Goal: Information Seeking & Learning: Learn about a topic

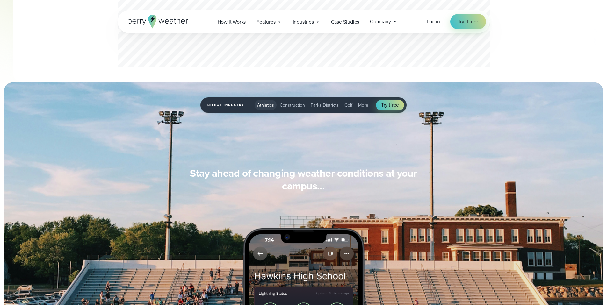
scroll to position [441, 0]
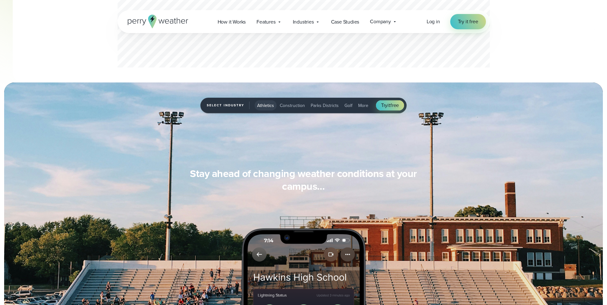
click at [325, 105] on span "Parks Districts" at bounding box center [325, 105] width 28 height 7
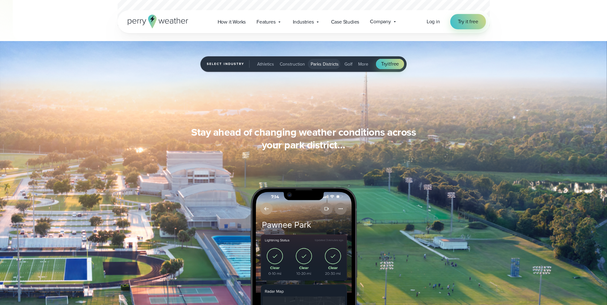
scroll to position [482, 0]
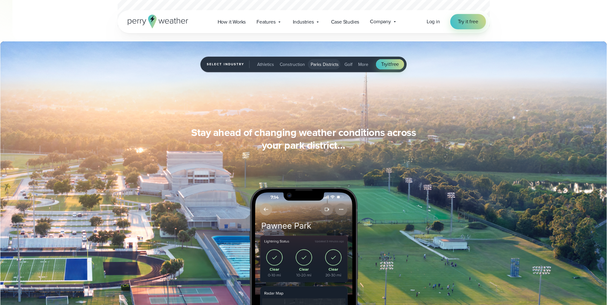
click at [363, 65] on span "More" at bounding box center [363, 64] width 10 height 7
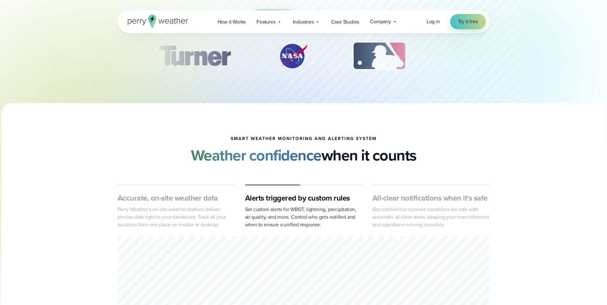
scroll to position [138, 0]
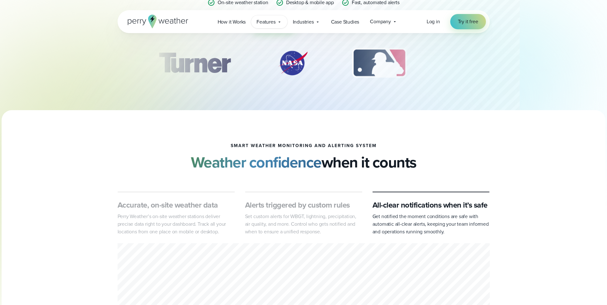
click at [273, 21] on span "Features" at bounding box center [266, 22] width 19 height 8
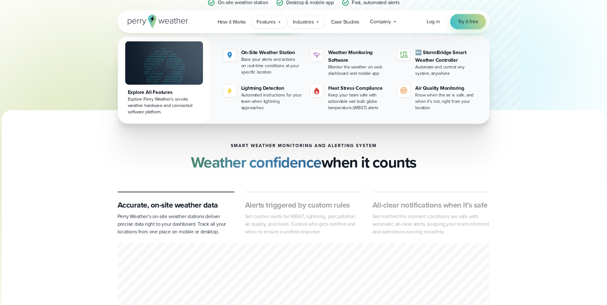
click at [320, 23] on icon at bounding box center [317, 21] width 5 height 5
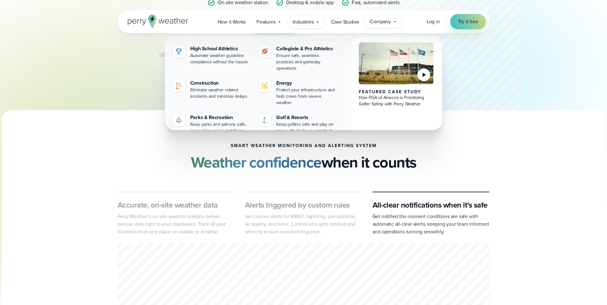
click at [379, 22] on span "Company" at bounding box center [380, 22] width 21 height 8
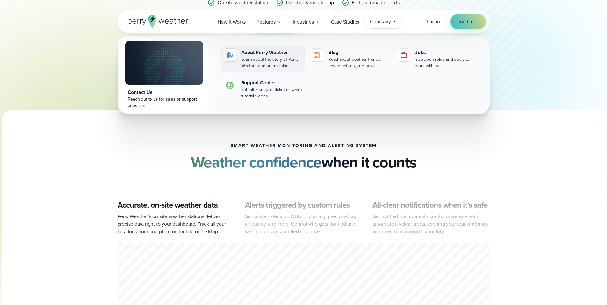
click at [272, 57] on div "Learn about the story of Perry Weather and our mission" at bounding box center [272, 62] width 62 height 13
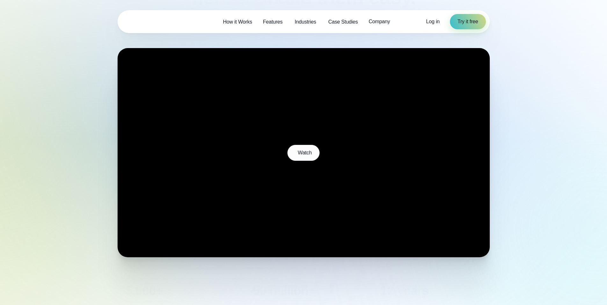
scroll to position [115, 0]
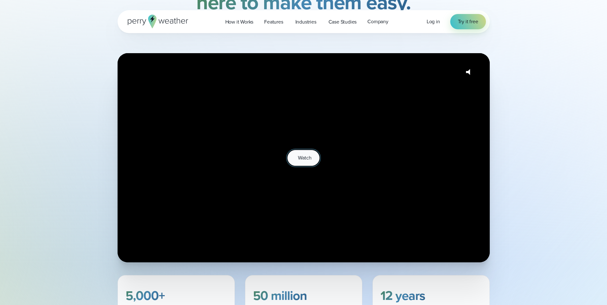
click at [309, 158] on span "Watch" at bounding box center [304, 158] width 13 height 8
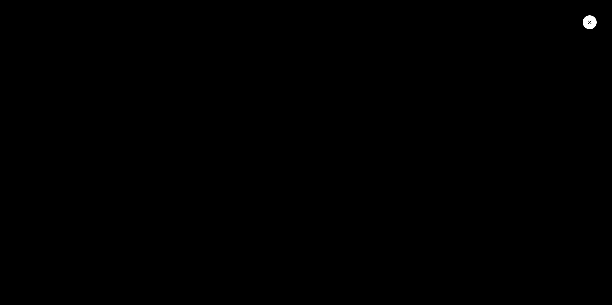
click at [588, 23] on icon "Close Video" at bounding box center [589, 22] width 6 height 6
